Goal: Task Accomplishment & Management: Use online tool/utility

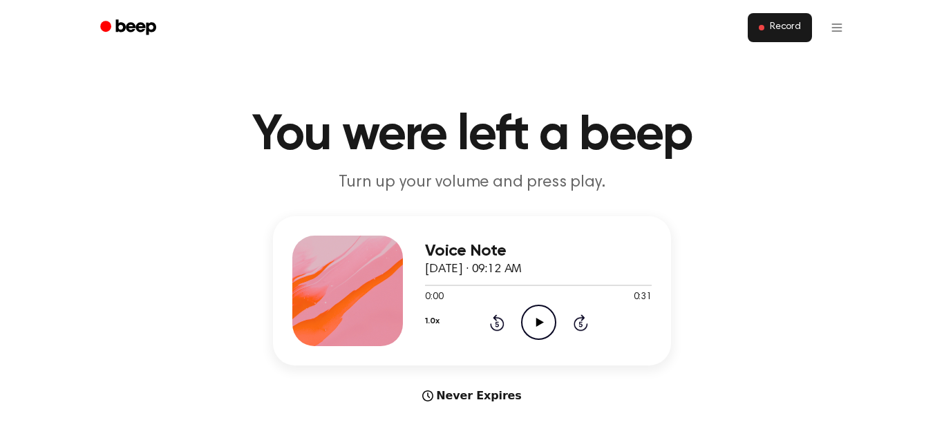
click at [771, 32] on span "Record" at bounding box center [785, 27] width 31 height 12
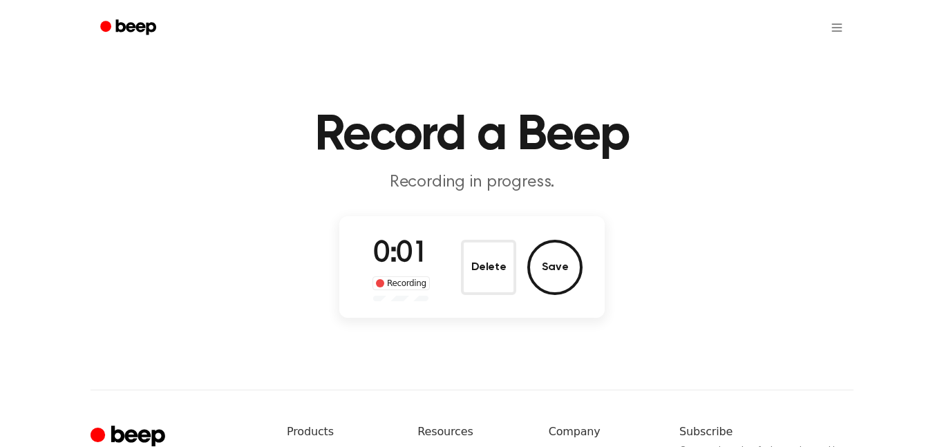
click at [518, 278] on div "Delete Save" at bounding box center [522, 267] width 122 height 55
click at [511, 274] on button "Delete" at bounding box center [488, 267] width 55 height 55
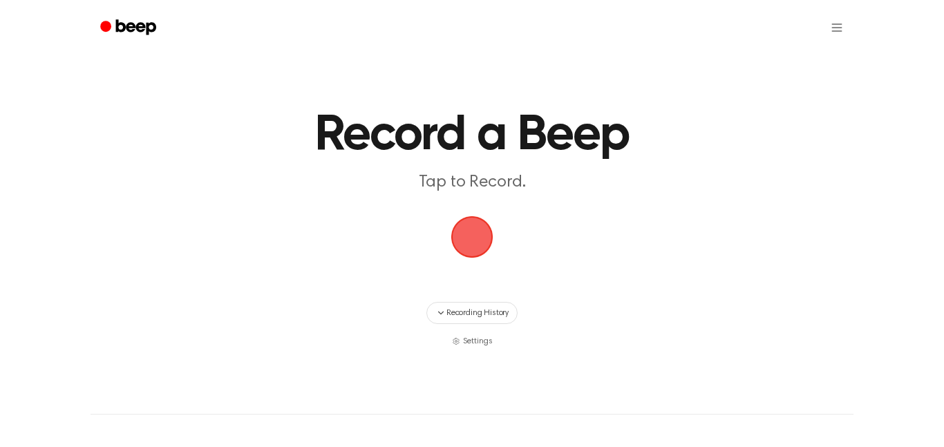
click at [469, 238] on span "button" at bounding box center [472, 237] width 39 height 39
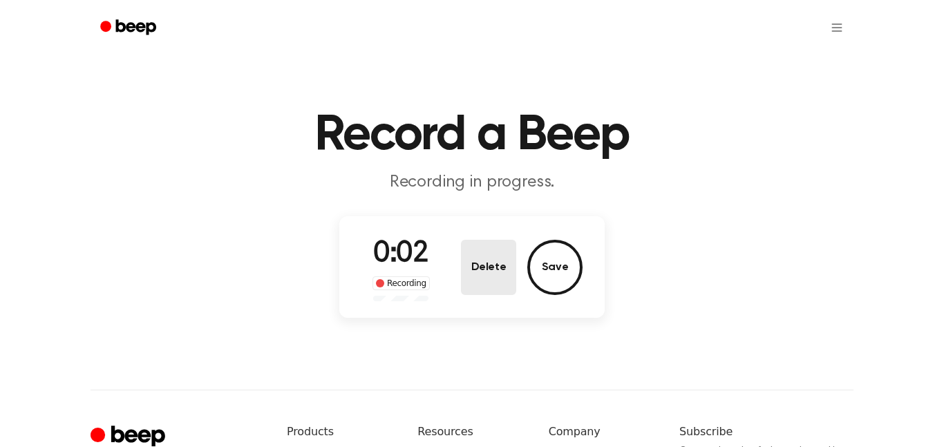
click at [481, 254] on button "Delete" at bounding box center [488, 267] width 55 height 55
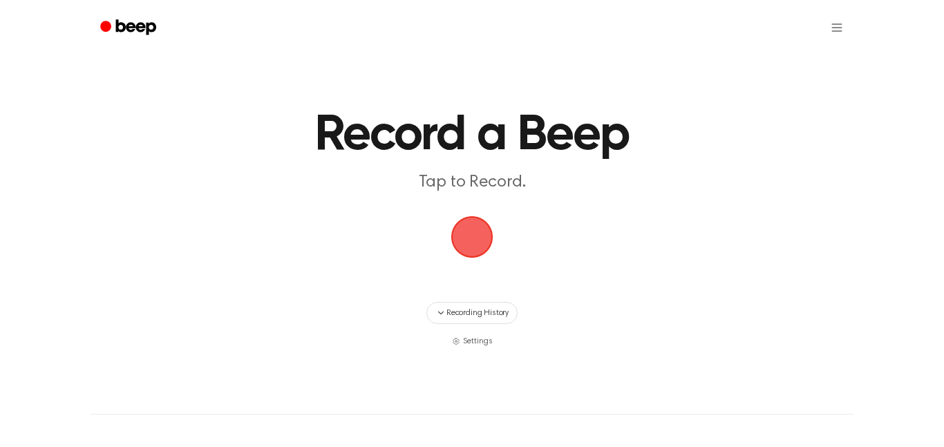
click at [484, 218] on span "button" at bounding box center [472, 237] width 42 height 42
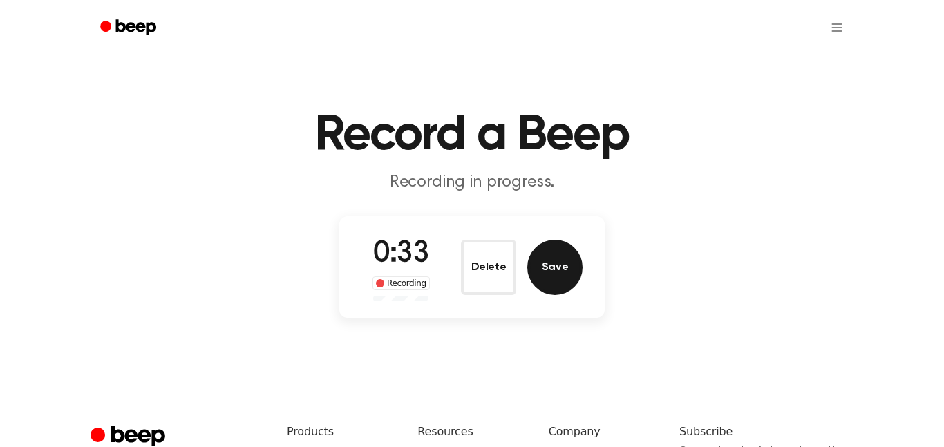
click at [582, 270] on button "Save" at bounding box center [554, 267] width 55 height 55
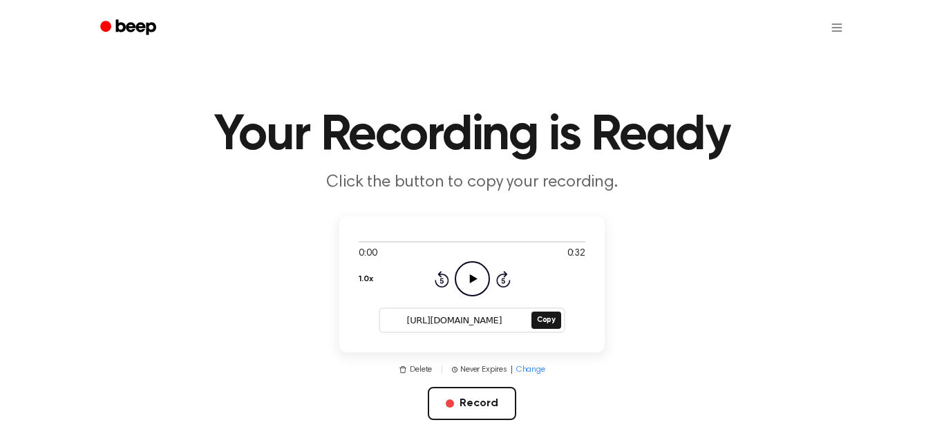
click at [471, 278] on icon at bounding box center [473, 278] width 8 height 9
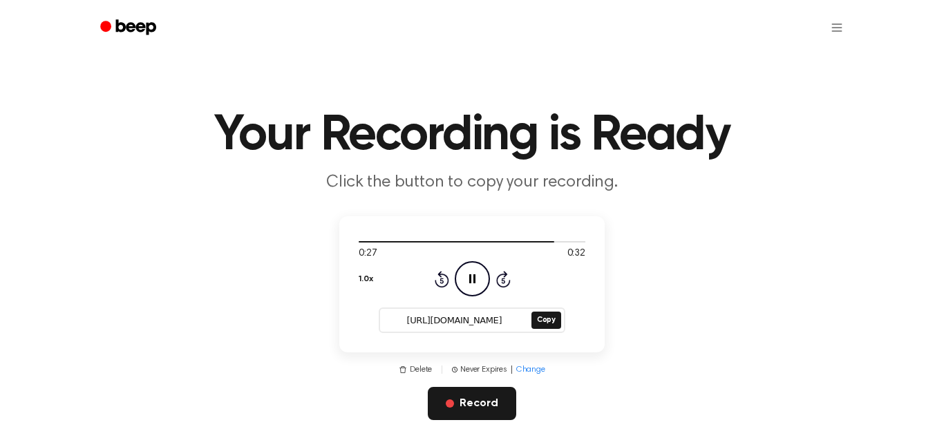
click at [462, 401] on button "Record" at bounding box center [472, 403] width 88 height 33
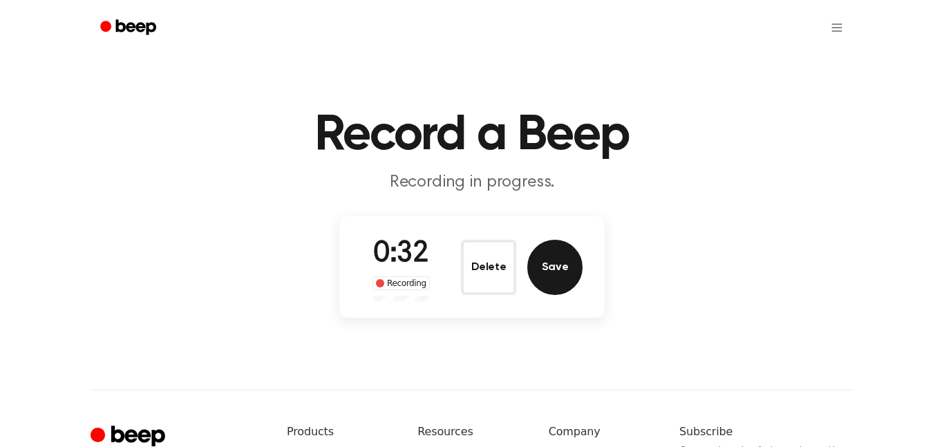
click at [564, 274] on button "Save" at bounding box center [554, 267] width 55 height 55
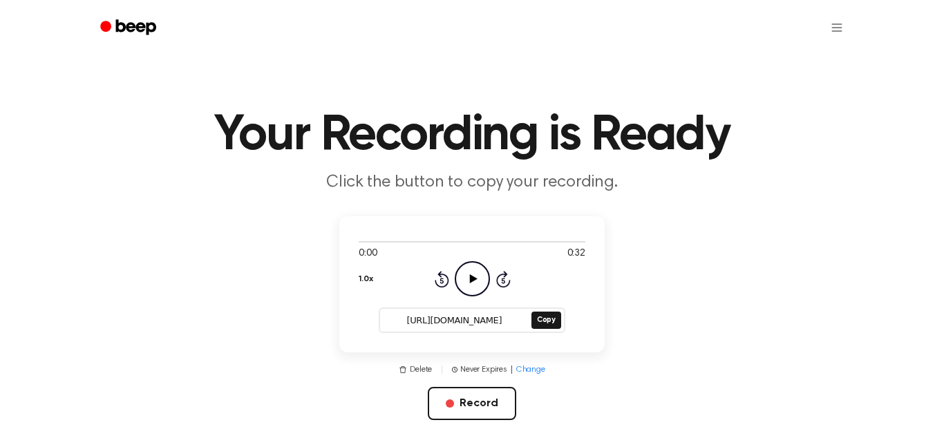
click at [475, 276] on icon "Play Audio" at bounding box center [472, 278] width 35 height 35
click at [540, 320] on button "Copy" at bounding box center [546, 320] width 30 height 17
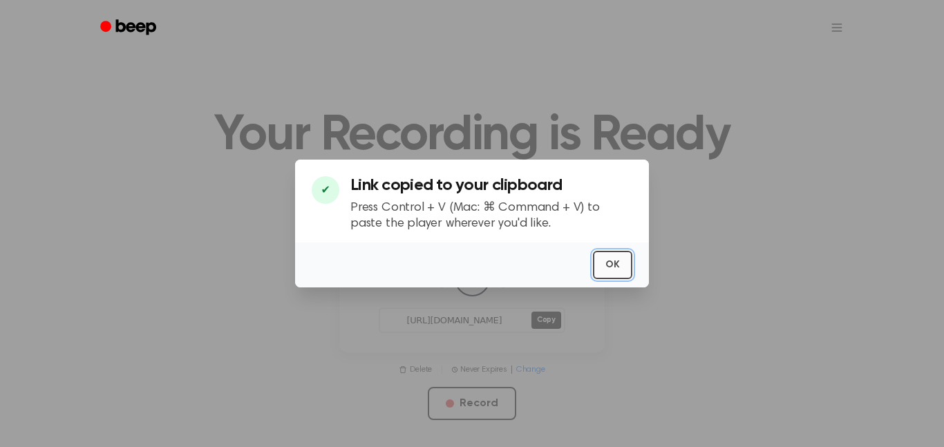
click at [614, 251] on button "OK" at bounding box center [612, 265] width 39 height 28
